Goal: Task Accomplishment & Management: Use online tool/utility

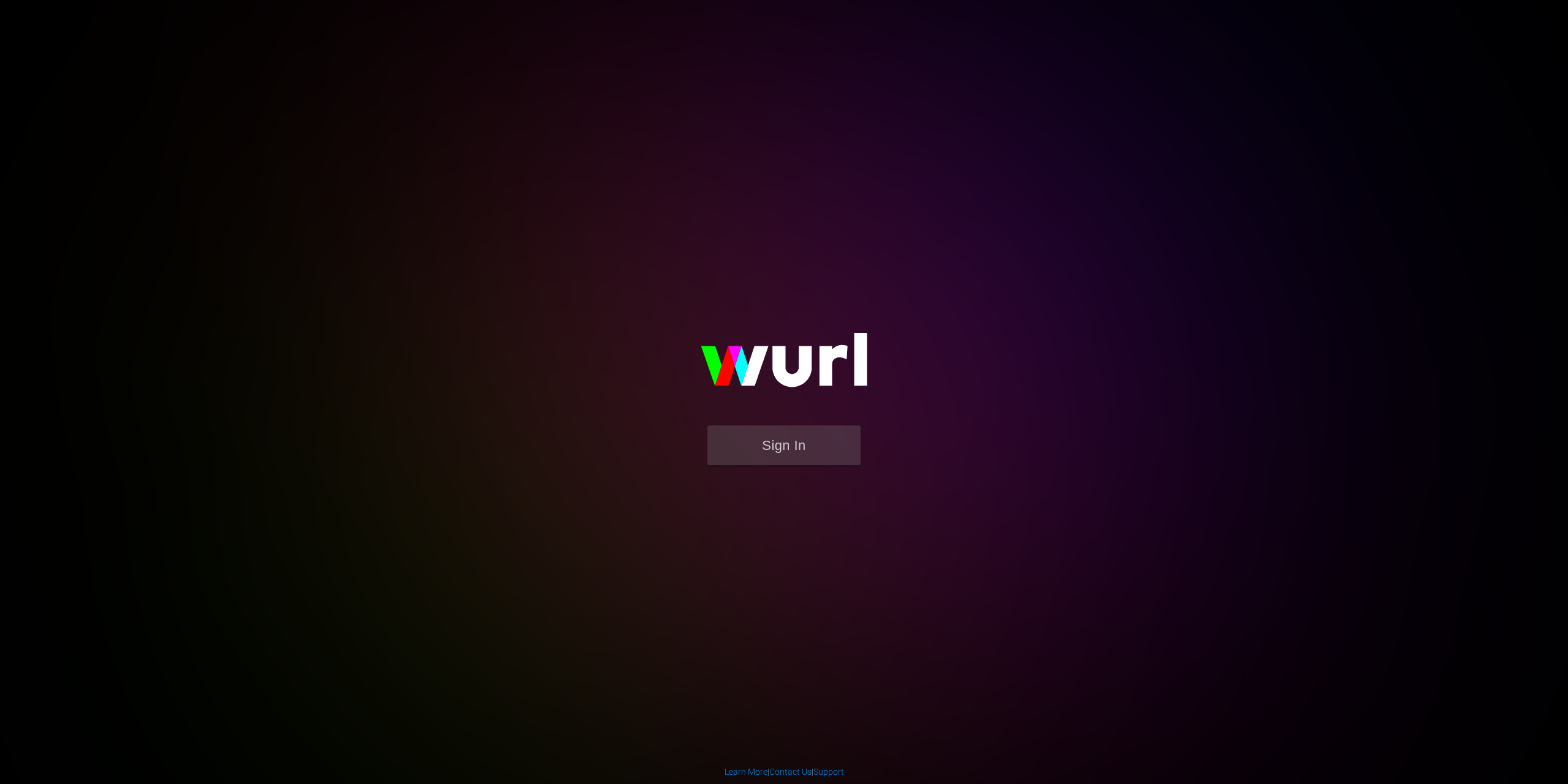
click at [770, 446] on button "Sign In" at bounding box center [784, 445] width 153 height 40
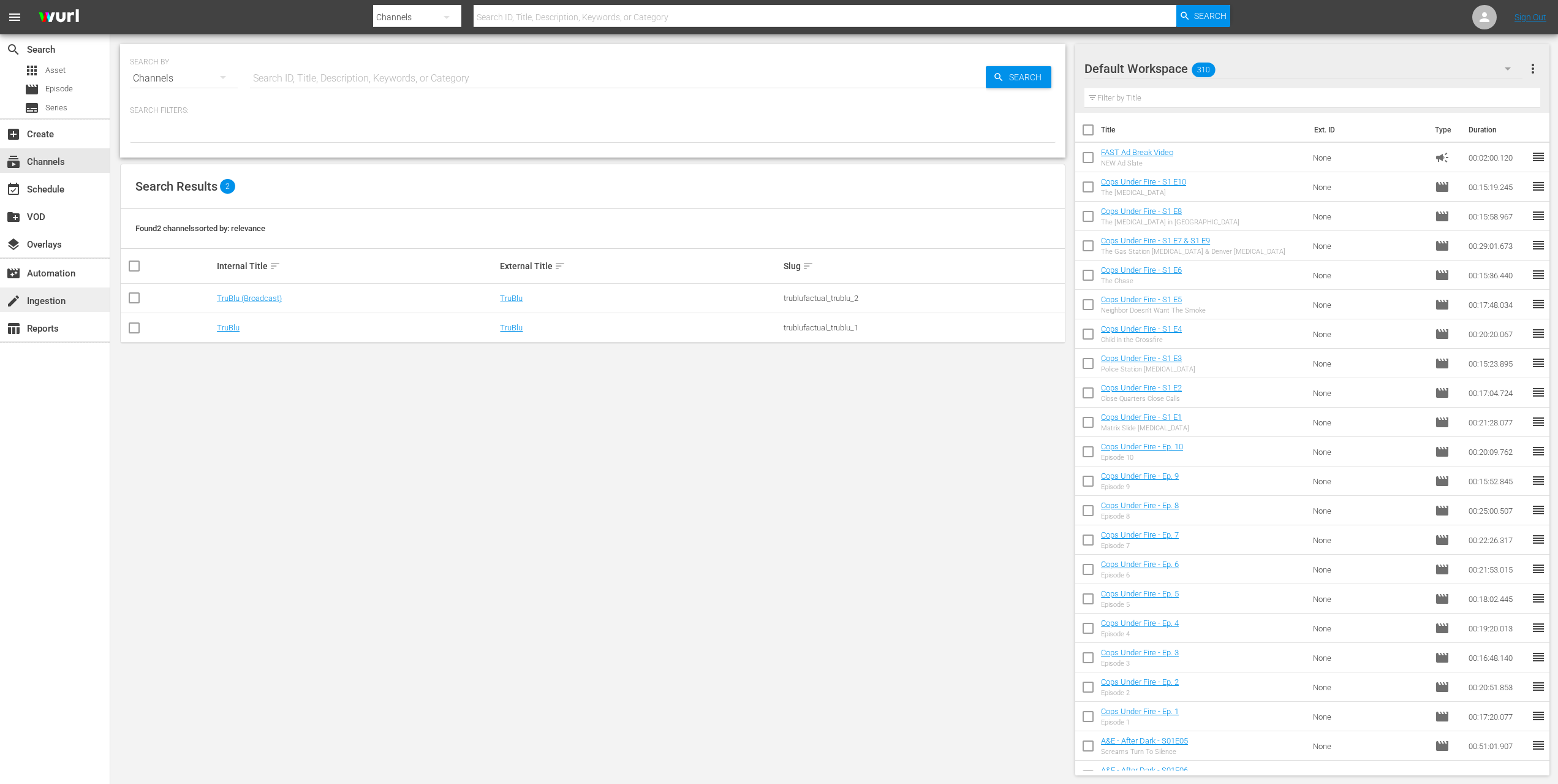
click at [52, 298] on div "create Ingestion" at bounding box center [34, 299] width 69 height 11
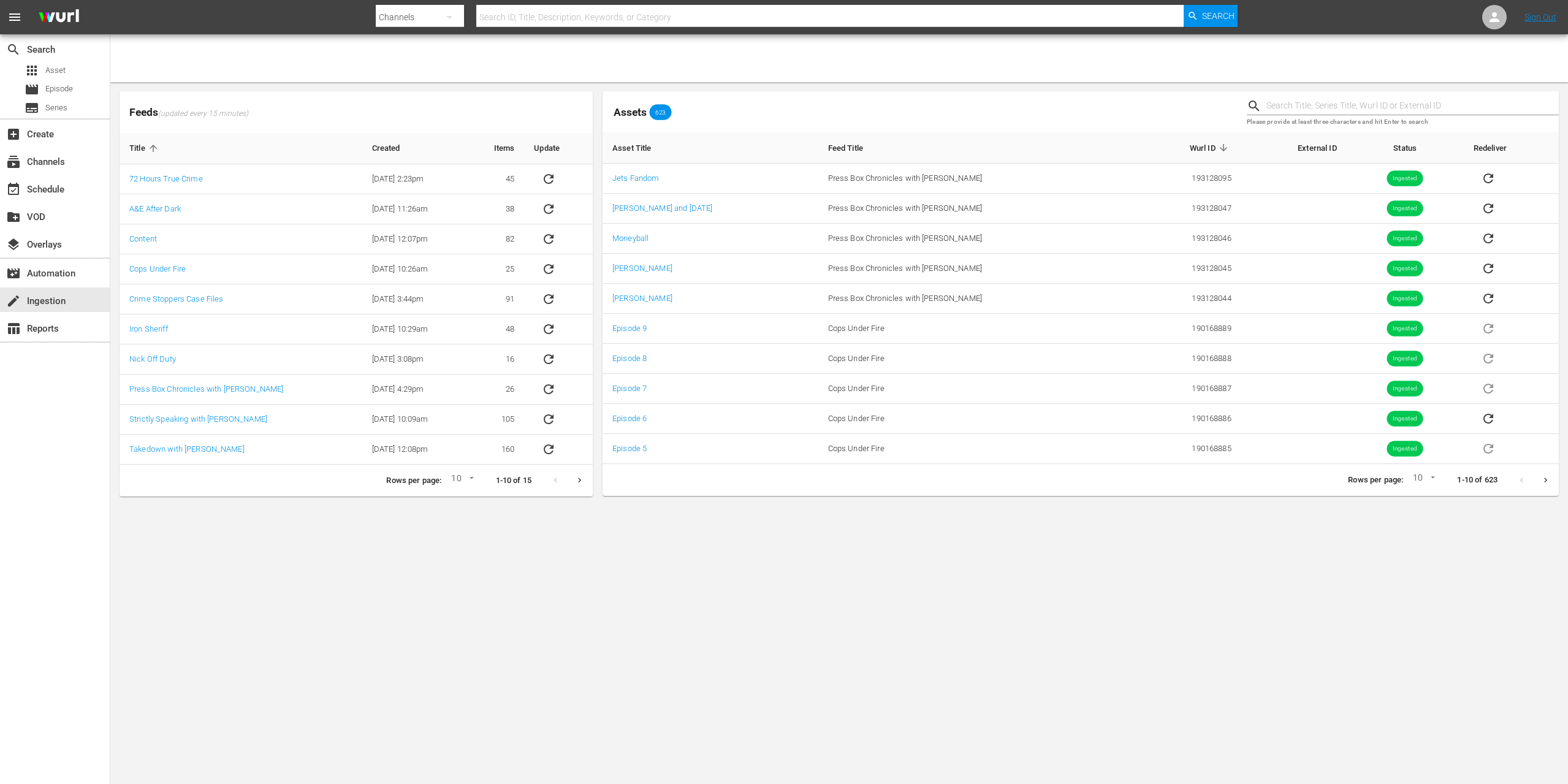
click at [579, 484] on icon "Next page" at bounding box center [579, 479] width 9 height 9
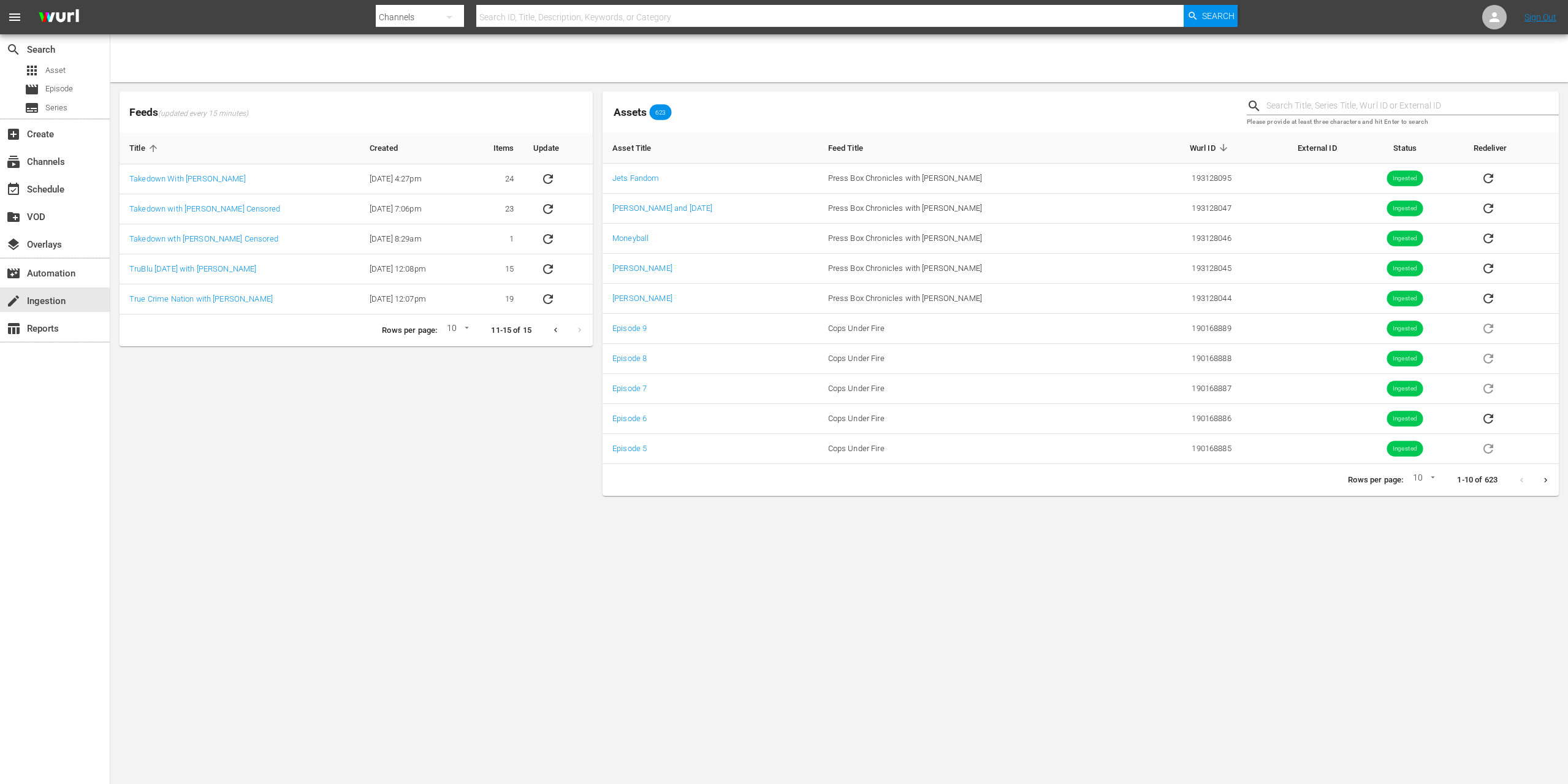
click at [553, 331] on icon "Previous page" at bounding box center [555, 330] width 9 height 9
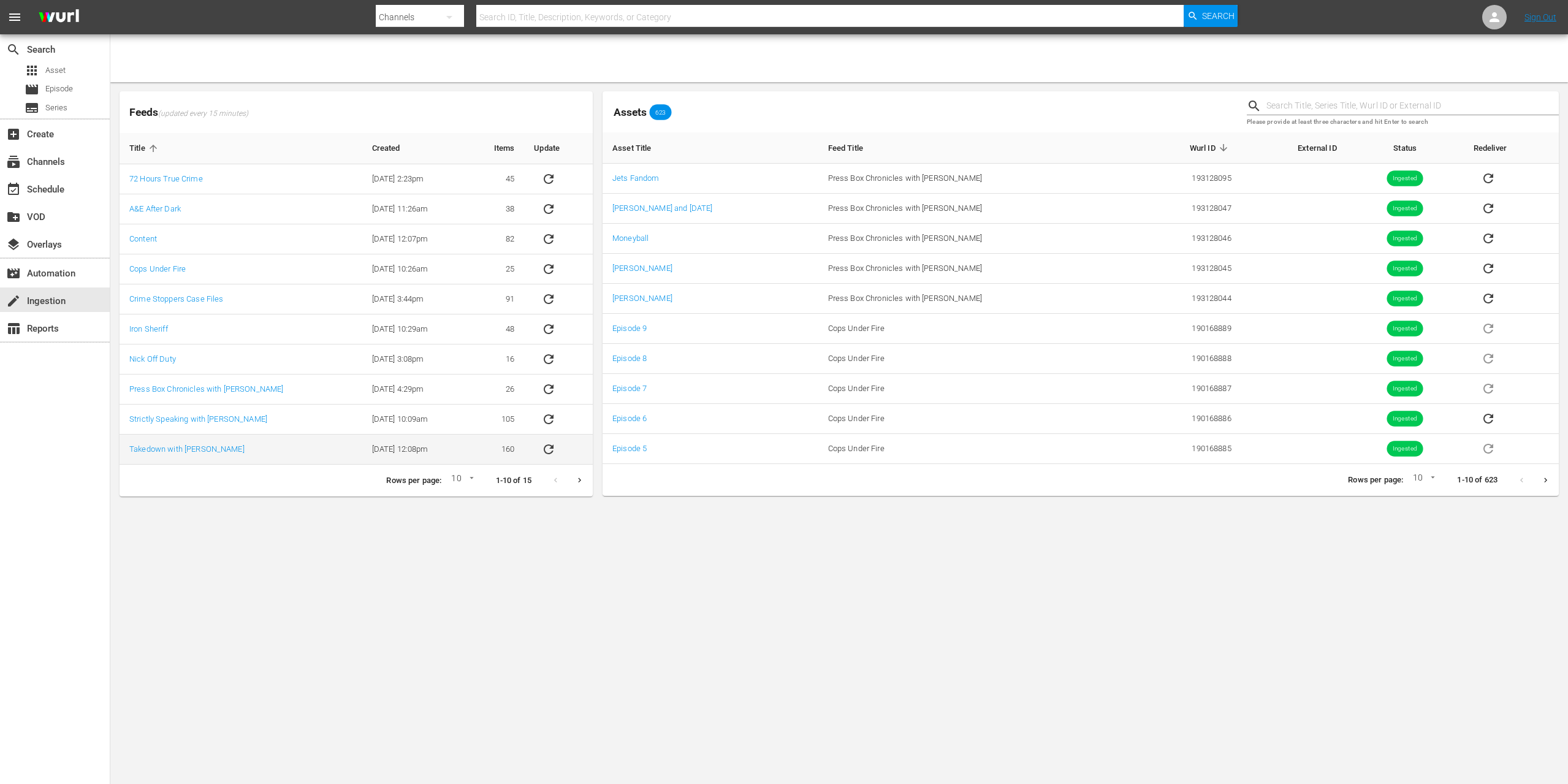
click at [556, 443] on icon "sticky table" at bounding box center [549, 449] width 15 height 15
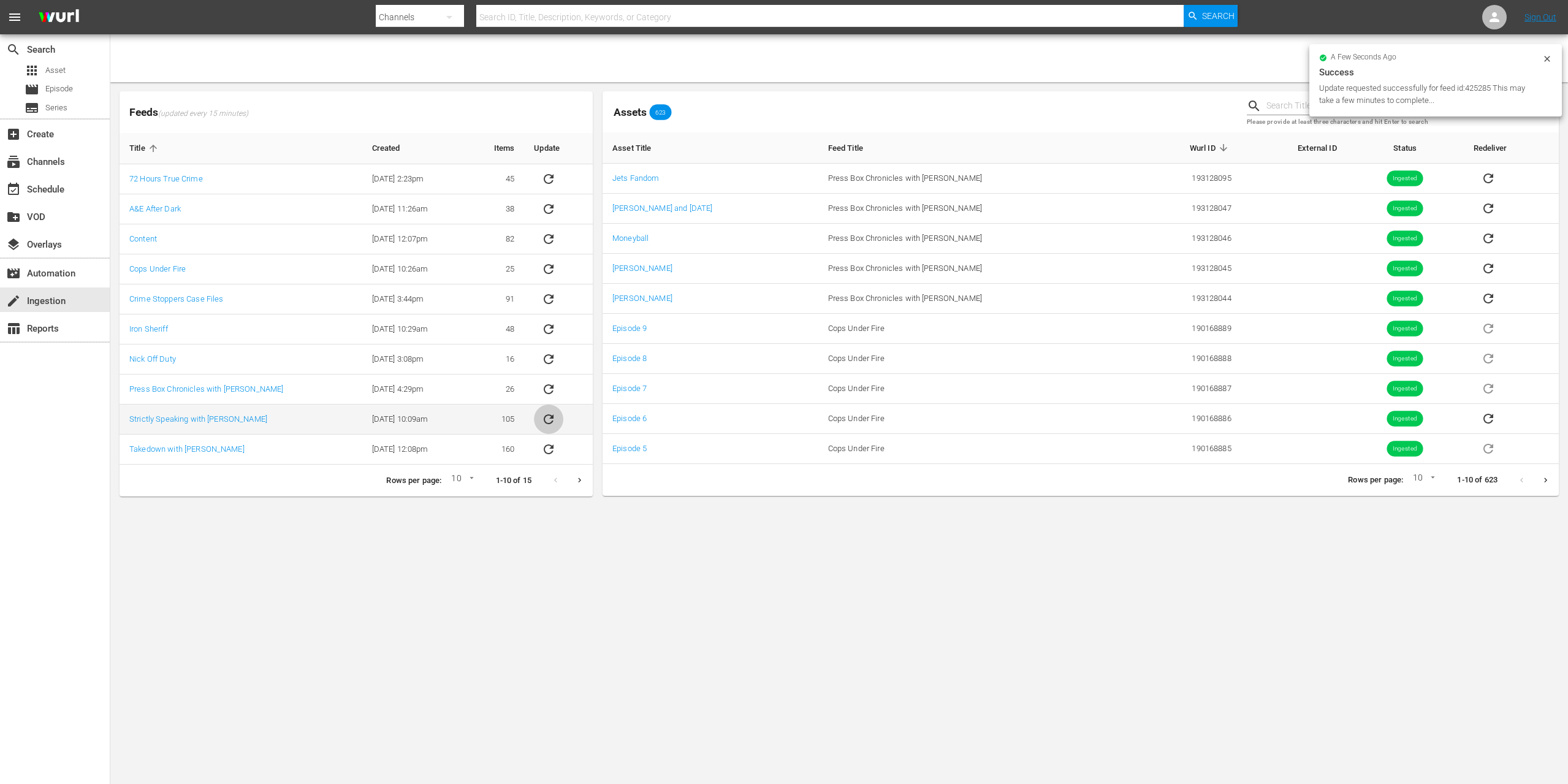
click at [554, 418] on icon "sticky table" at bounding box center [549, 419] width 15 height 15
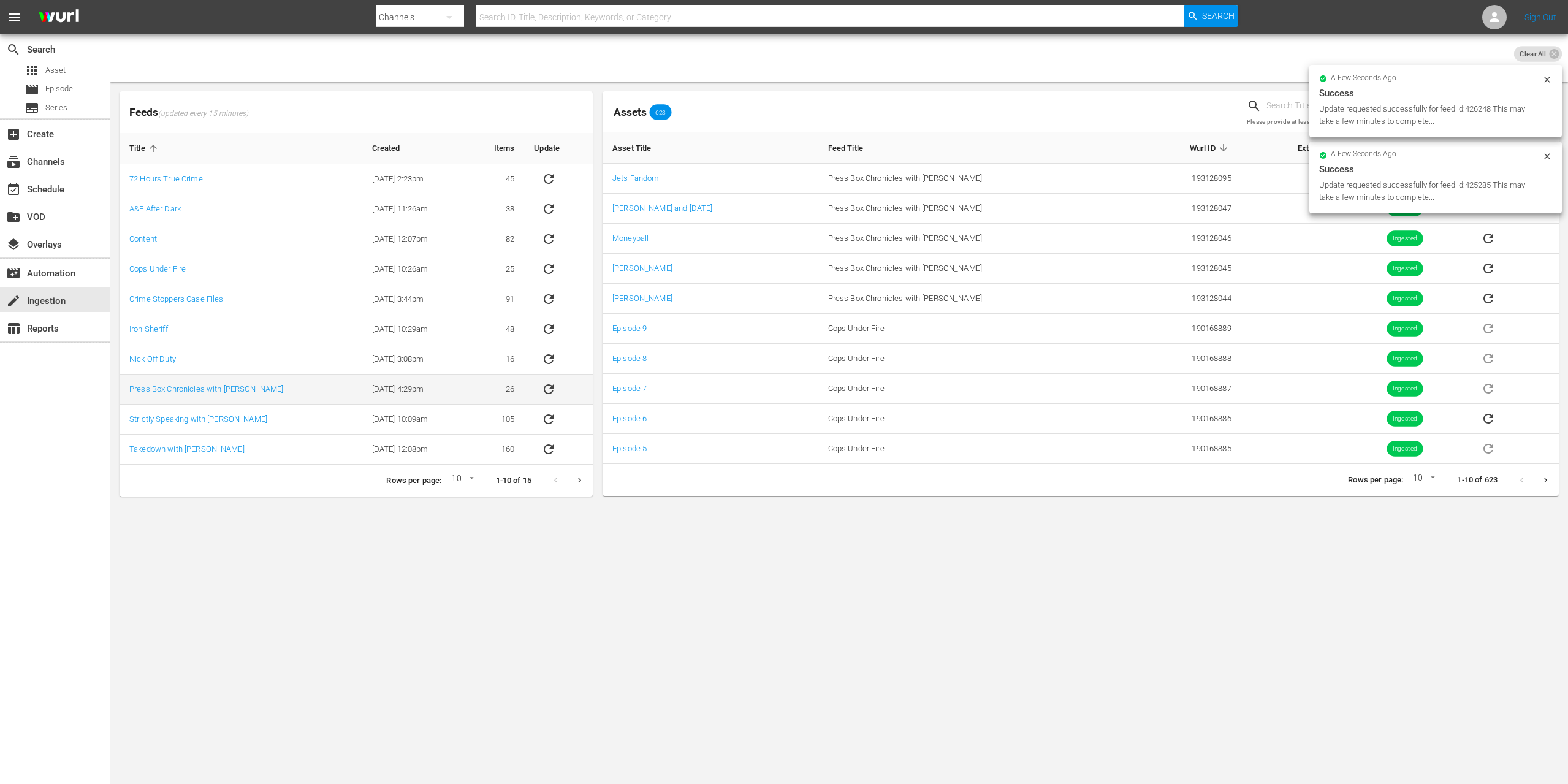
click at [551, 387] on icon "sticky table" at bounding box center [549, 389] width 15 height 15
click at [548, 360] on icon "sticky table" at bounding box center [549, 359] width 15 height 15
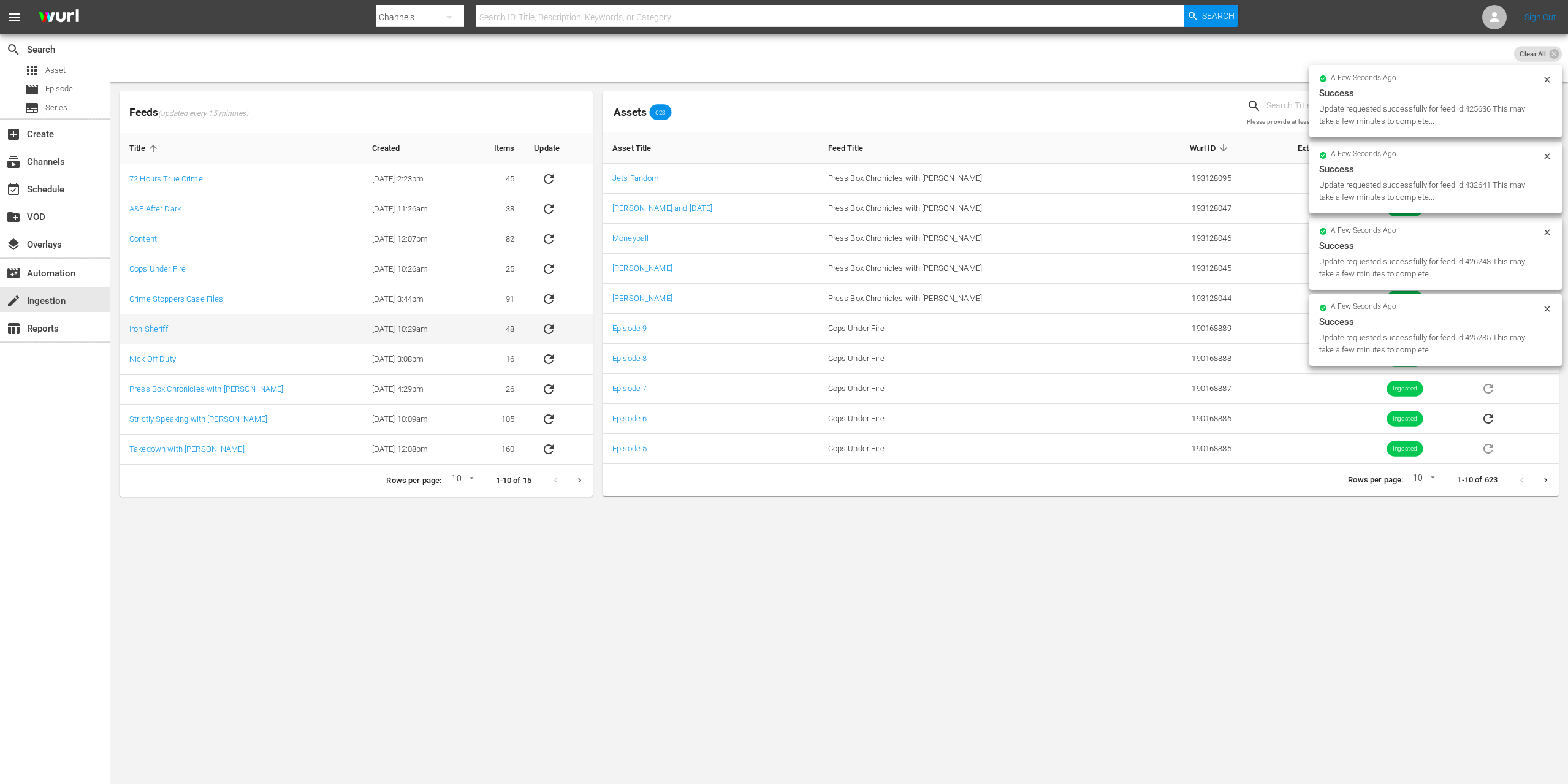
click at [551, 323] on icon "sticky table" at bounding box center [549, 329] width 15 height 15
click at [554, 290] on button "sticky table" at bounding box center [548, 299] width 29 height 29
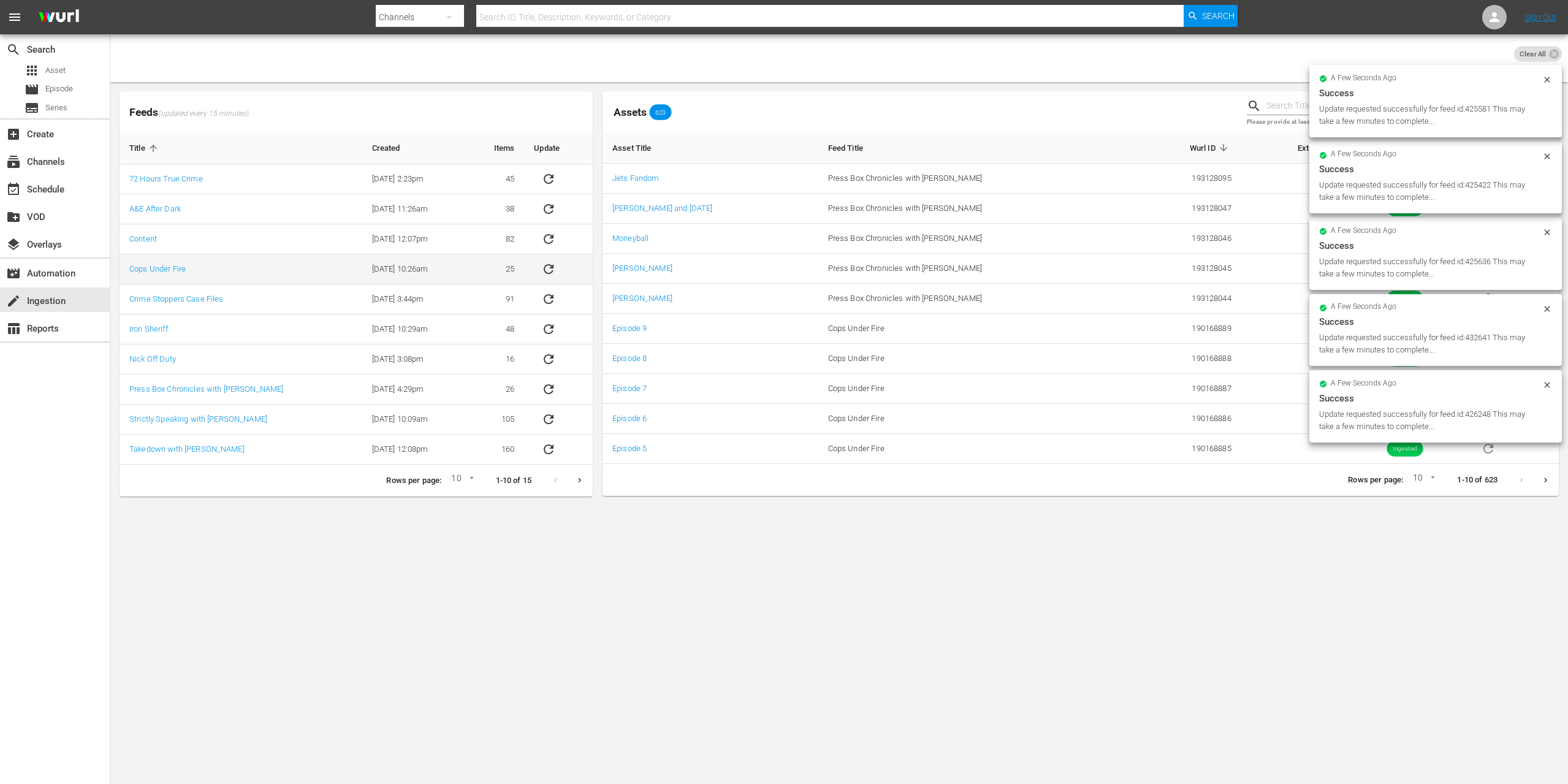
click at [555, 262] on icon "sticky table" at bounding box center [549, 269] width 15 height 15
click at [551, 243] on icon "sticky table" at bounding box center [549, 239] width 15 height 15
click at [550, 213] on icon "sticky table" at bounding box center [549, 209] width 10 height 10
click at [547, 172] on icon "sticky table" at bounding box center [549, 179] width 15 height 15
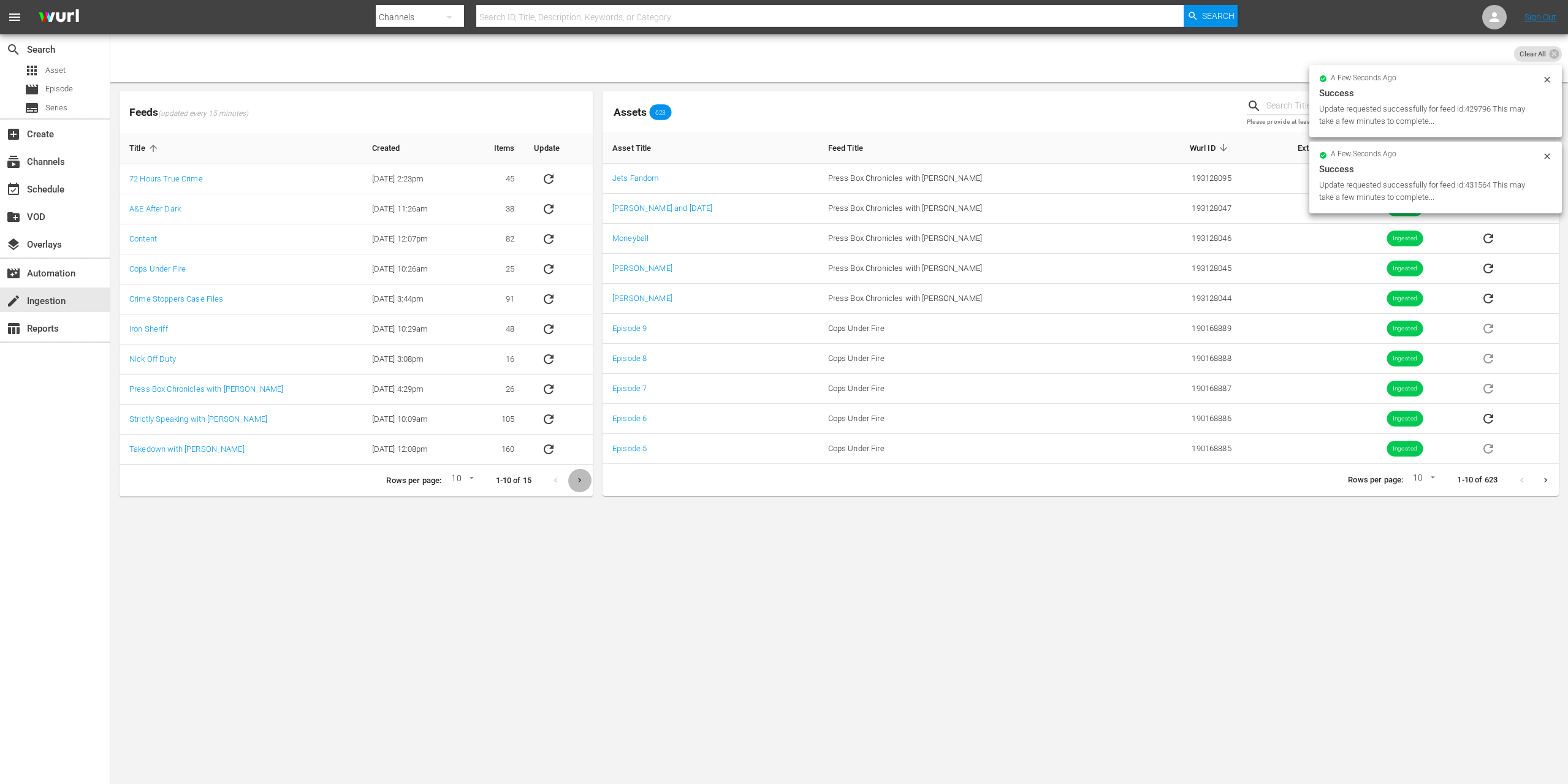
click at [578, 479] on icon "Next page" at bounding box center [579, 479] width 9 height 9
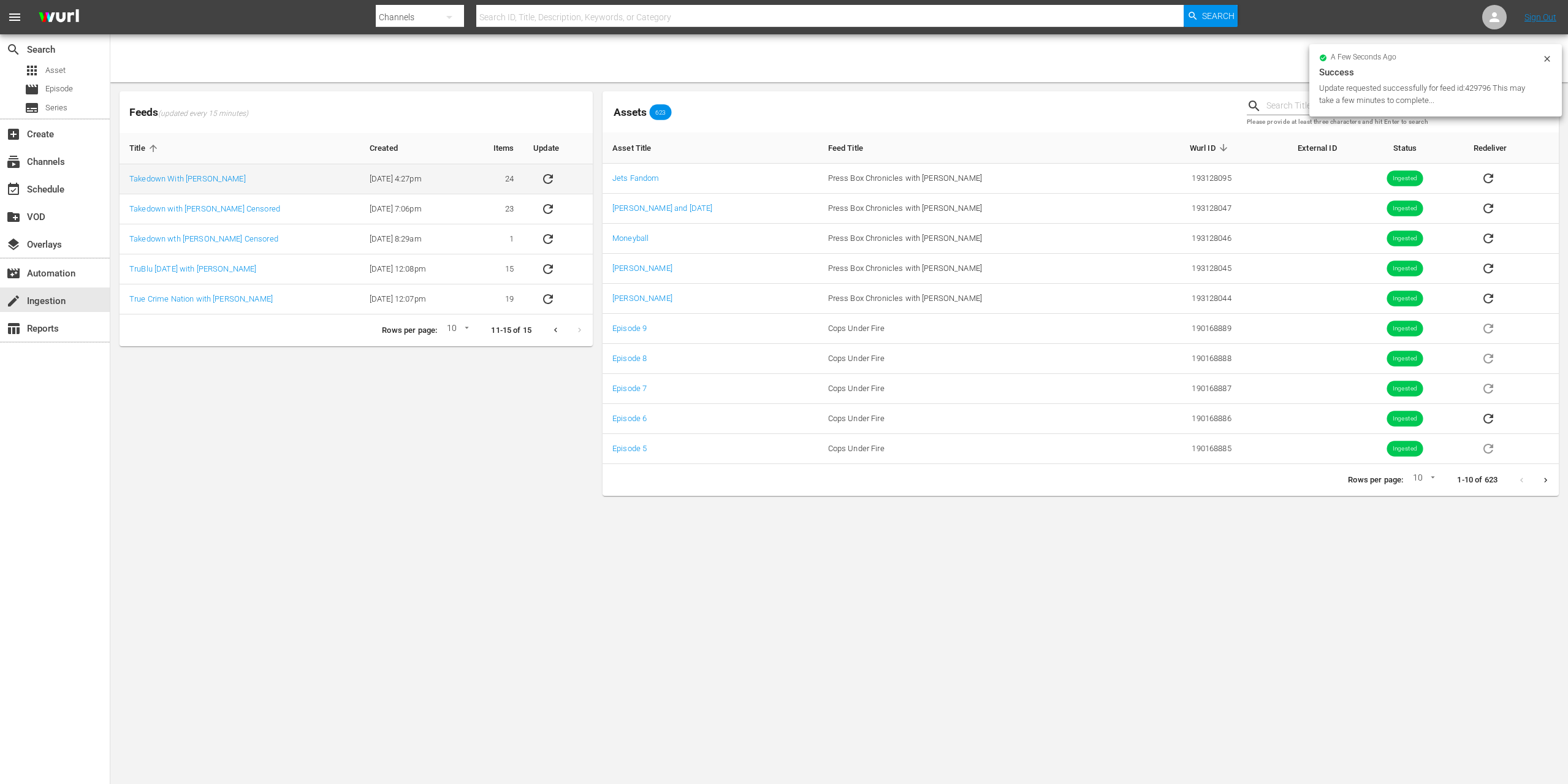
click at [543, 179] on icon "sticky table" at bounding box center [548, 179] width 15 height 15
drag, startPoint x: 548, startPoint y: 202, endPoint x: 550, endPoint y: 221, distance: 19.1
click at [548, 202] on icon "sticky table" at bounding box center [548, 209] width 15 height 15
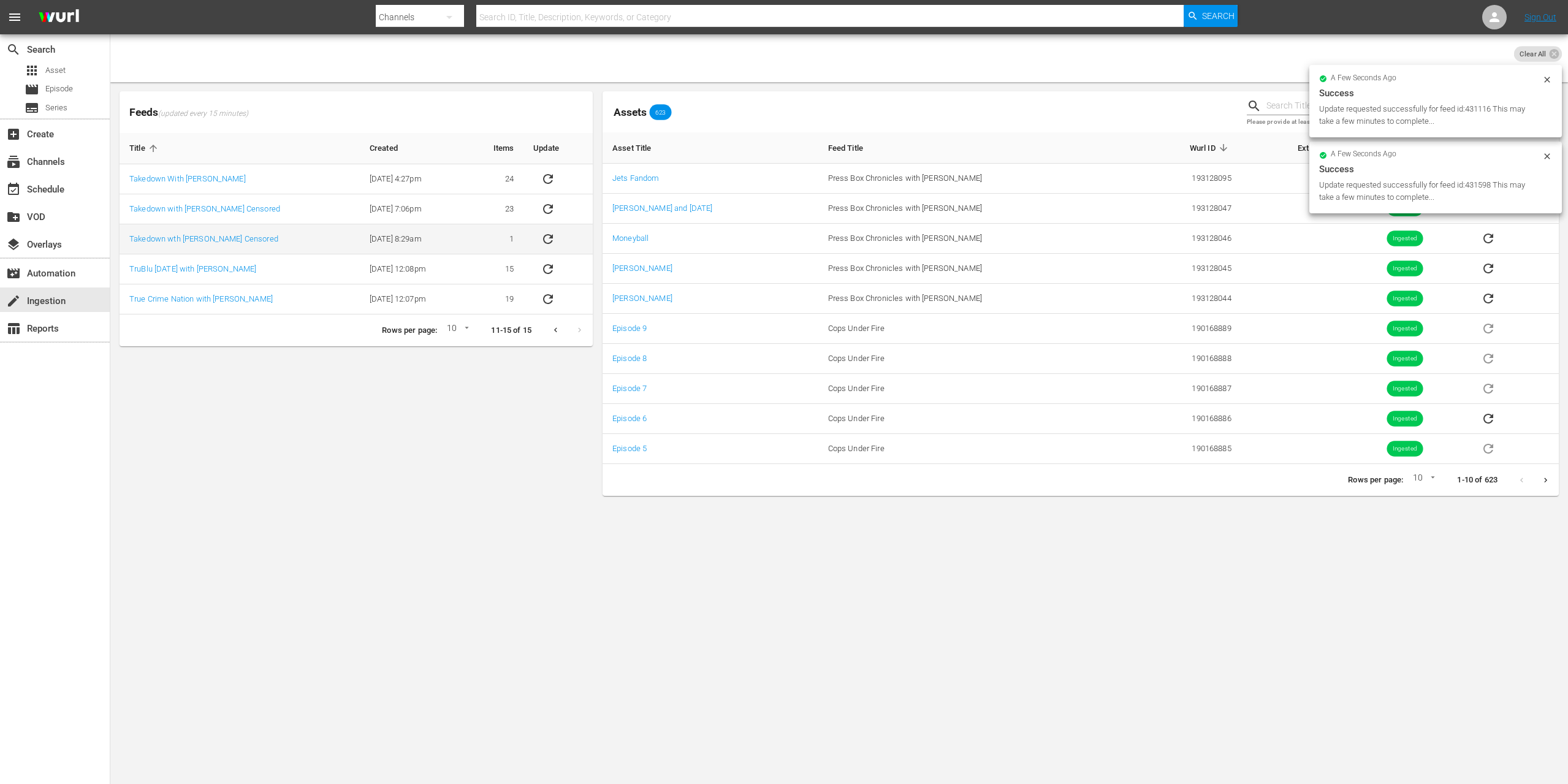
click at [551, 237] on icon "sticky table" at bounding box center [548, 239] width 15 height 15
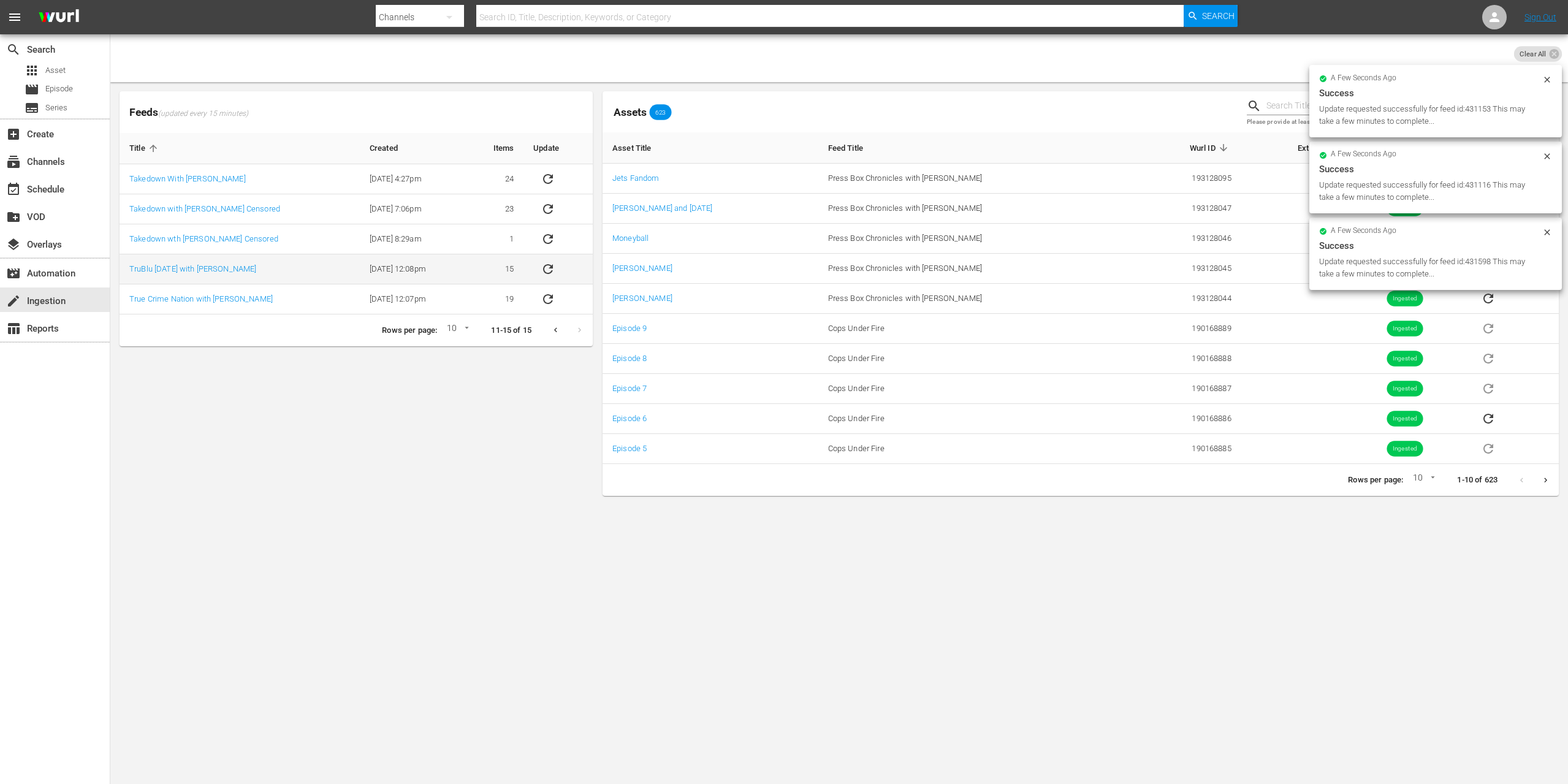
click at [548, 270] on icon "sticky table" at bounding box center [548, 269] width 15 height 15
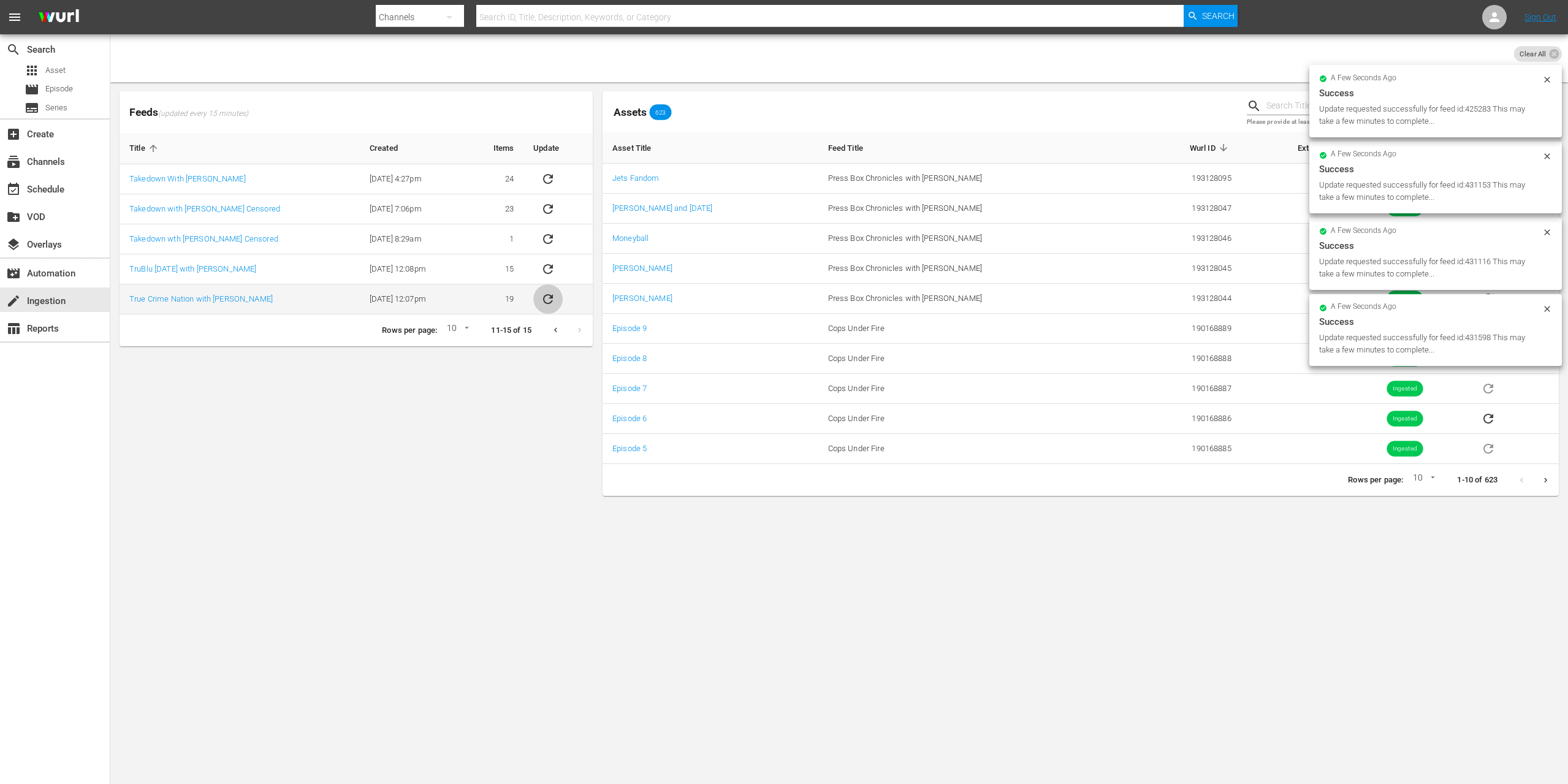
click at [548, 296] on icon "sticky table" at bounding box center [548, 300] width 15 height 15
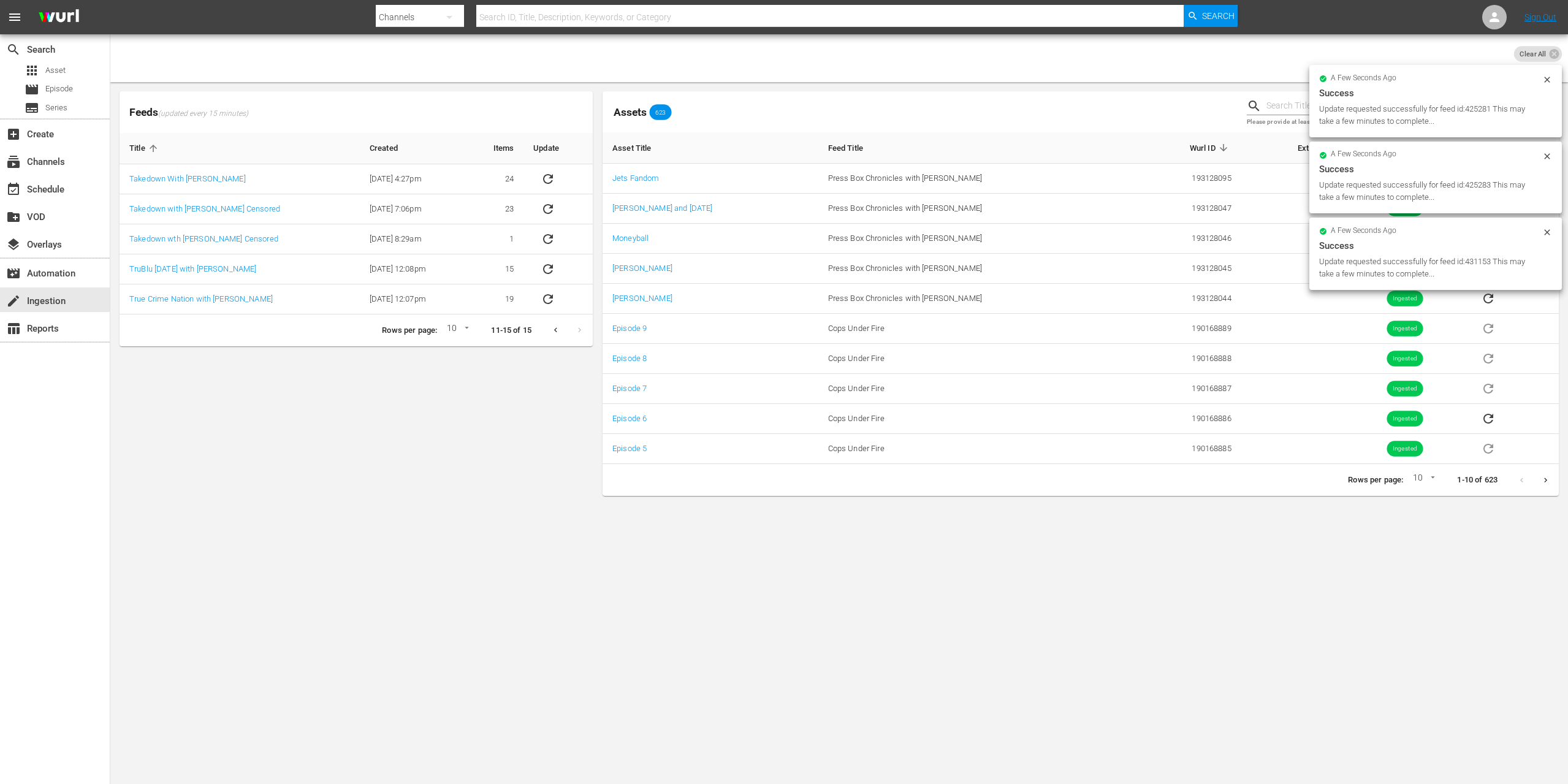
click at [553, 333] on icon "Previous page" at bounding box center [555, 330] width 9 height 9
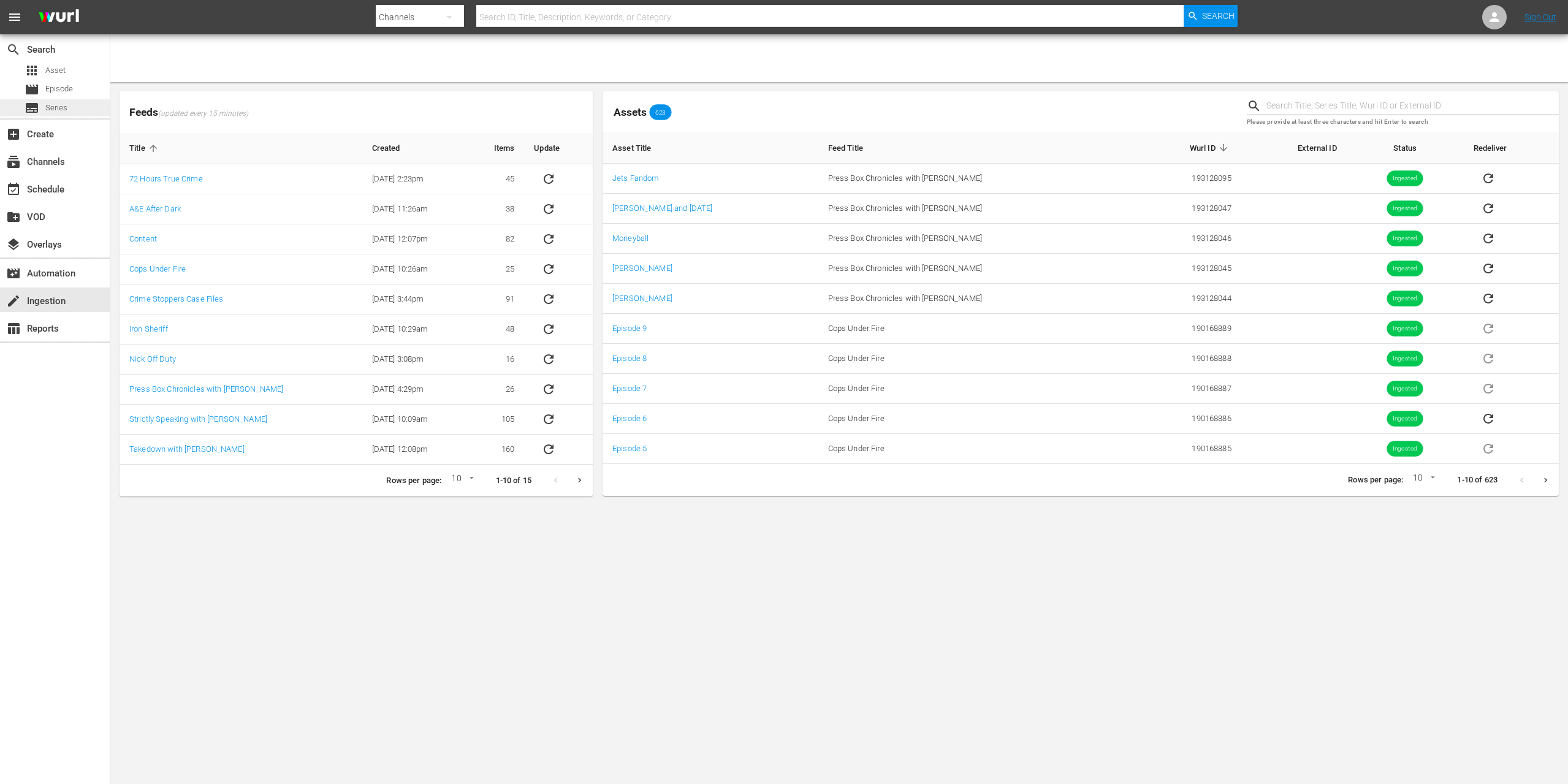
click at [68, 105] on div "subtitles Series" at bounding box center [54, 108] width 110 height 18
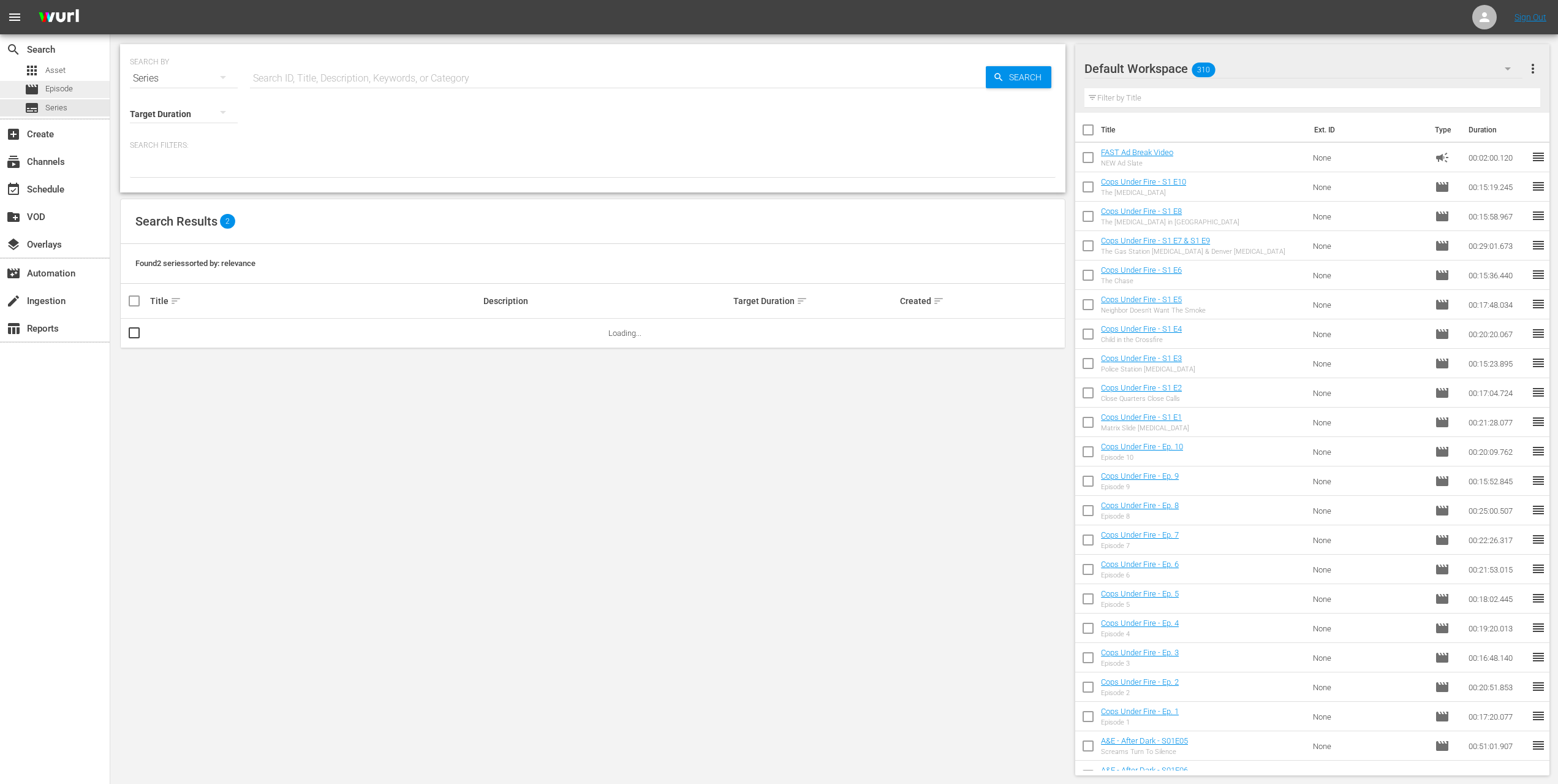
click at [68, 90] on span "Episode" at bounding box center [59, 89] width 28 height 13
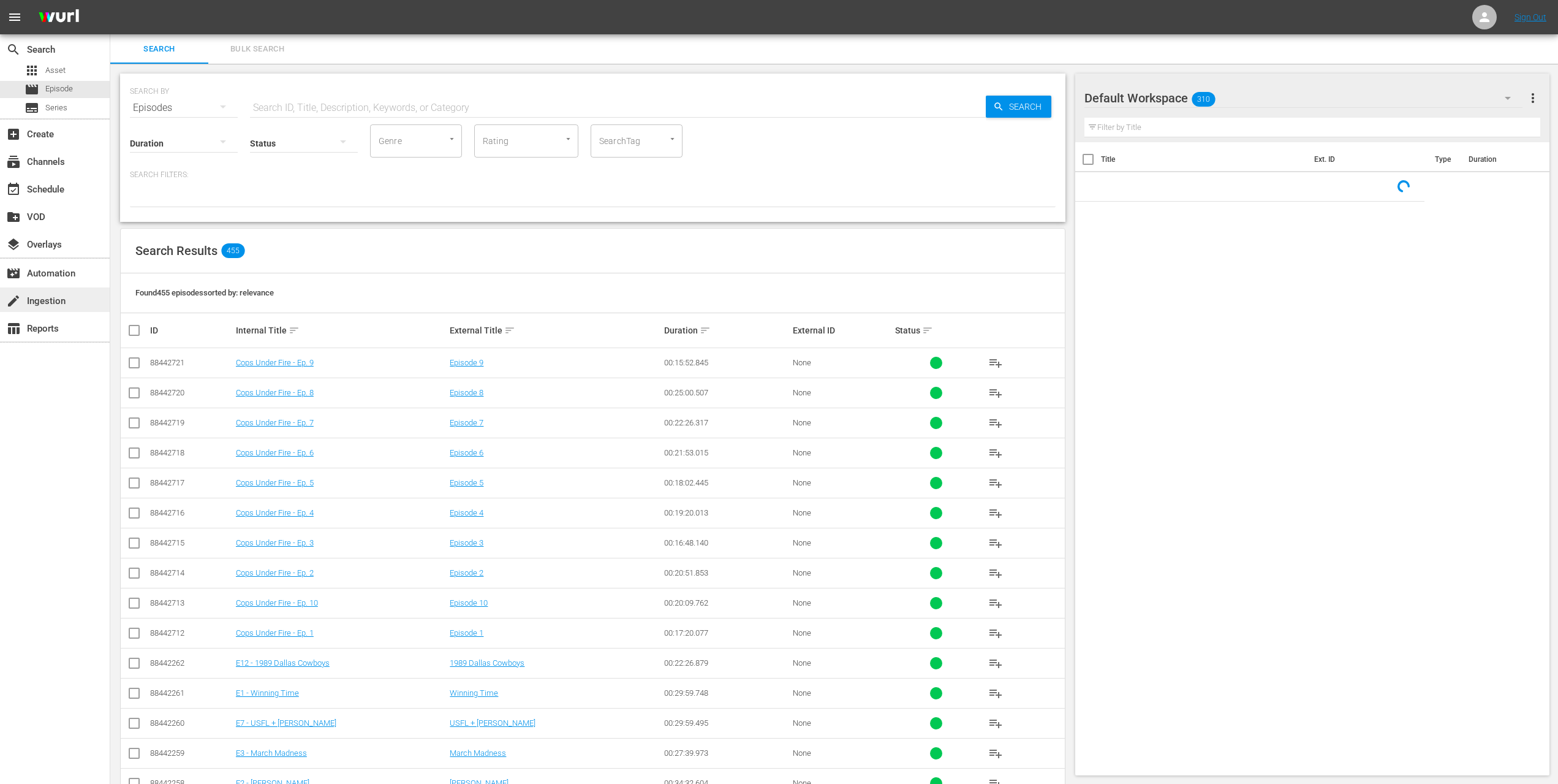
click at [44, 303] on div "create Ingestion" at bounding box center [34, 299] width 69 height 11
